Goal: Task Accomplishment & Management: Manage account settings

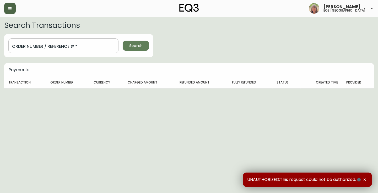
click at [9, 6] on button "button" at bounding box center [10, 9] width 12 height 12
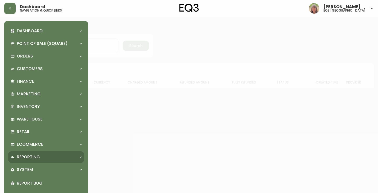
scroll to position [19, 0]
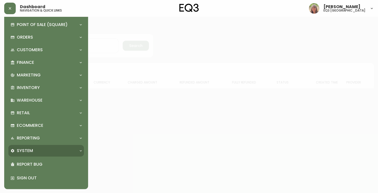
click at [38, 149] on div "System" at bounding box center [43, 151] width 66 height 6
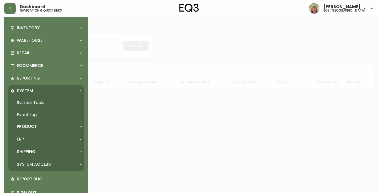
scroll to position [84, 0]
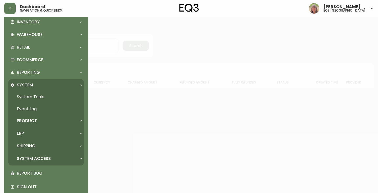
click at [68, 157] on div "System Access" at bounding box center [43, 159] width 66 height 6
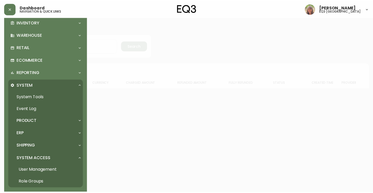
scroll to position [116, 0]
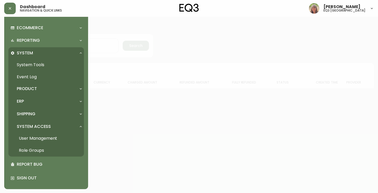
click at [54, 139] on link "User Management" at bounding box center [46, 138] width 76 height 12
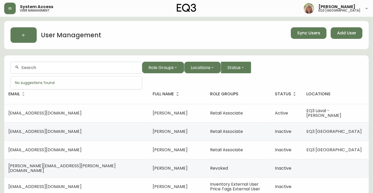
click at [49, 68] on input "text" at bounding box center [79, 67] width 116 height 5
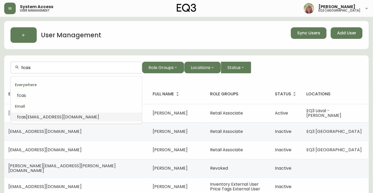
click at [47, 116] on span "[EMAIL_ADDRESS][DOMAIN_NAME]" at bounding box center [62, 117] width 73 height 6
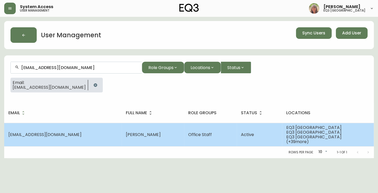
type input "[EMAIL_ADDRESS][DOMAIN_NAME]"
click at [26, 132] on span "[EMAIL_ADDRESS][DOMAIN_NAME]" at bounding box center [44, 134] width 73 height 6
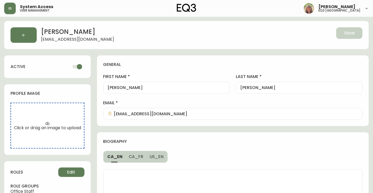
click at [77, 65] on input "checkbox" at bounding box center [80, 67] width 30 height 10
checkbox input "false"
click at [346, 31] on span "Save" at bounding box center [349, 33] width 10 height 6
